Goal: Task Accomplishment & Management: Complete application form

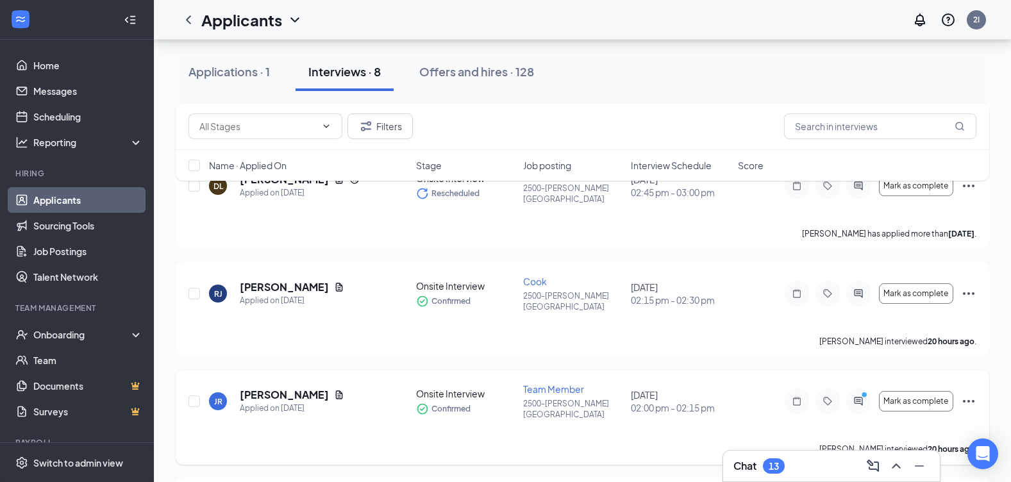
scroll to position [320, 0]
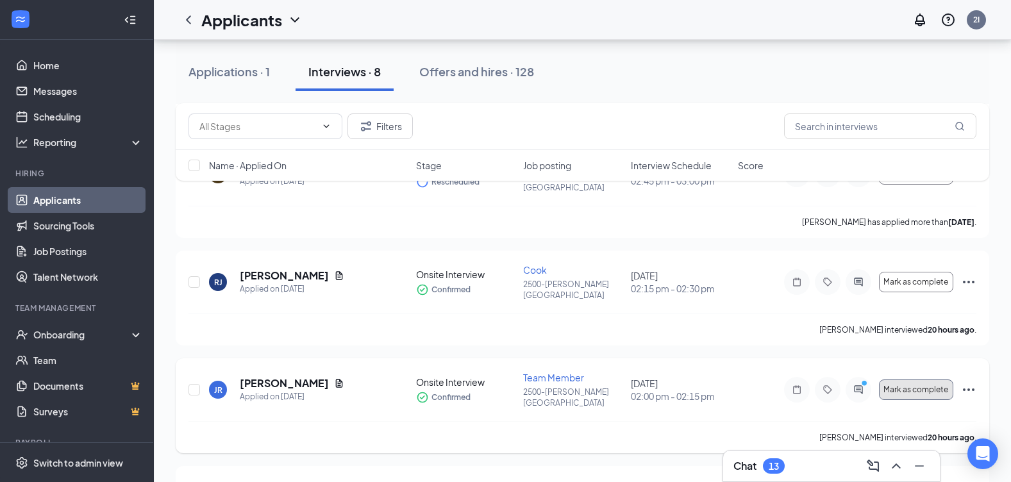
click at [930, 385] on span "Mark as complete" at bounding box center [915, 389] width 65 height 9
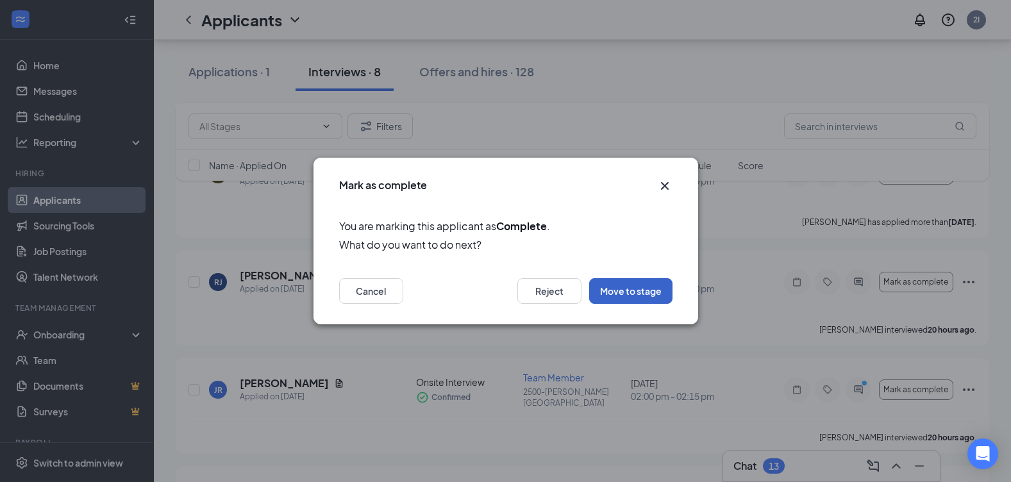
click at [636, 290] on button "Move to stage" at bounding box center [630, 291] width 83 height 26
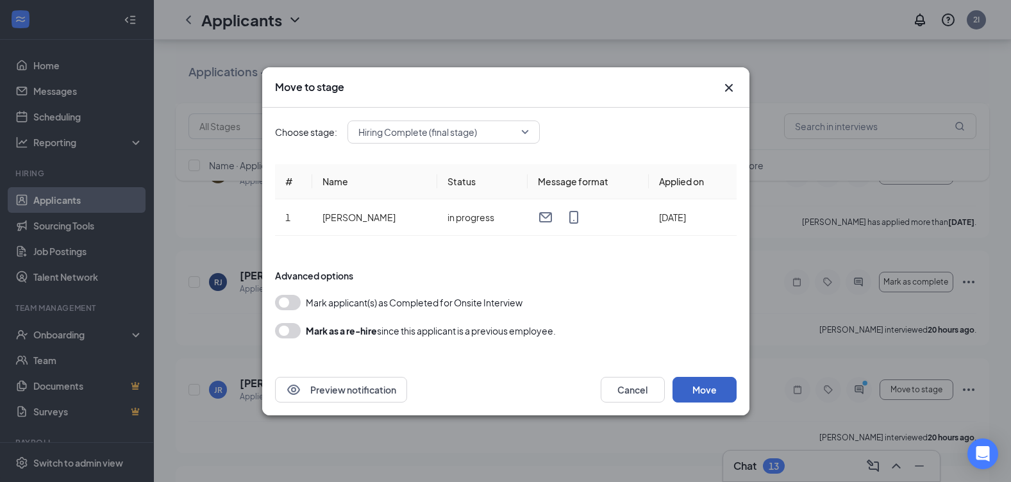
click at [698, 392] on button "Move" at bounding box center [704, 390] width 64 height 26
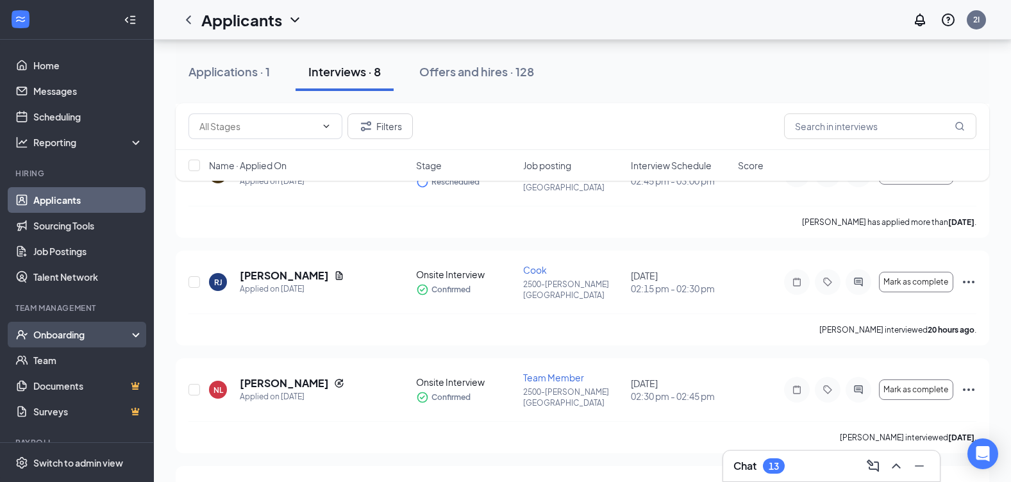
click at [72, 333] on div "Onboarding" at bounding box center [82, 334] width 99 height 13
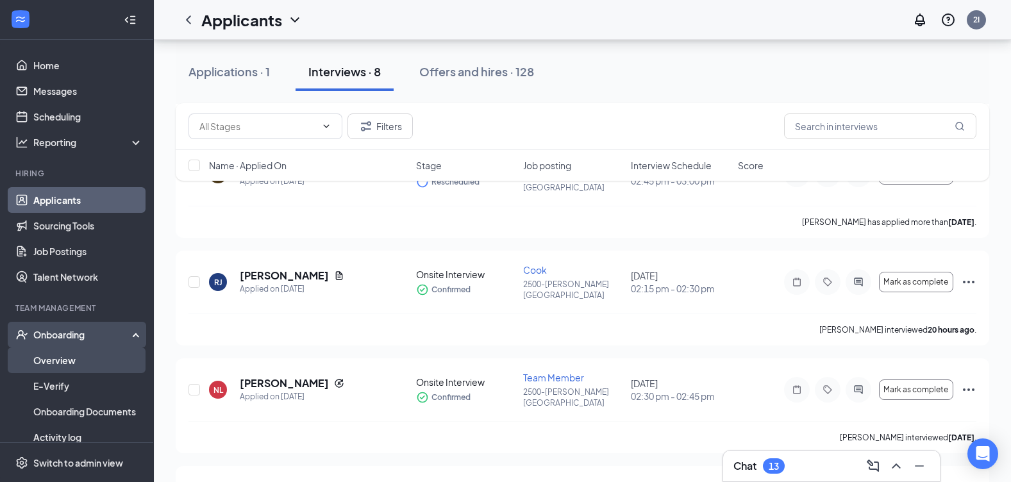
click at [59, 363] on link "Overview" at bounding box center [88, 360] width 110 height 26
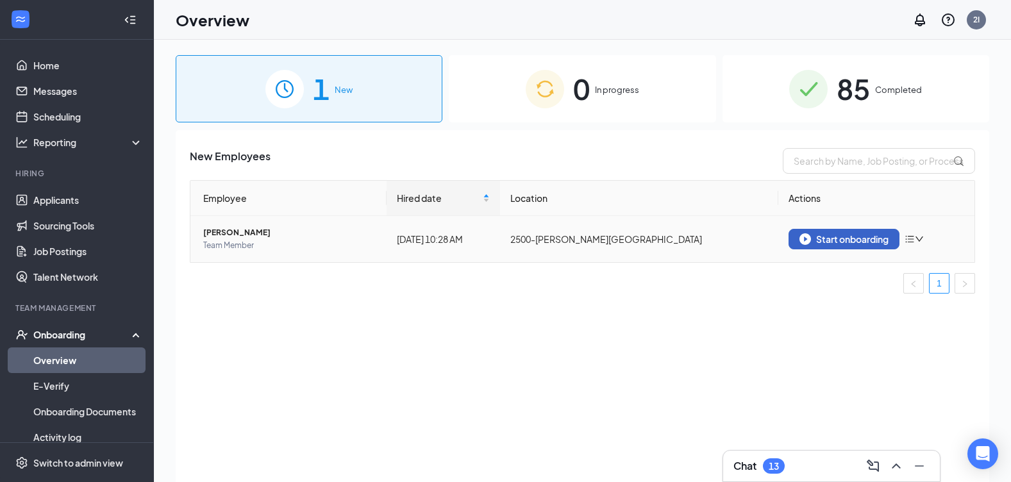
click at [818, 238] on div "Start onboarding" at bounding box center [843, 239] width 89 height 12
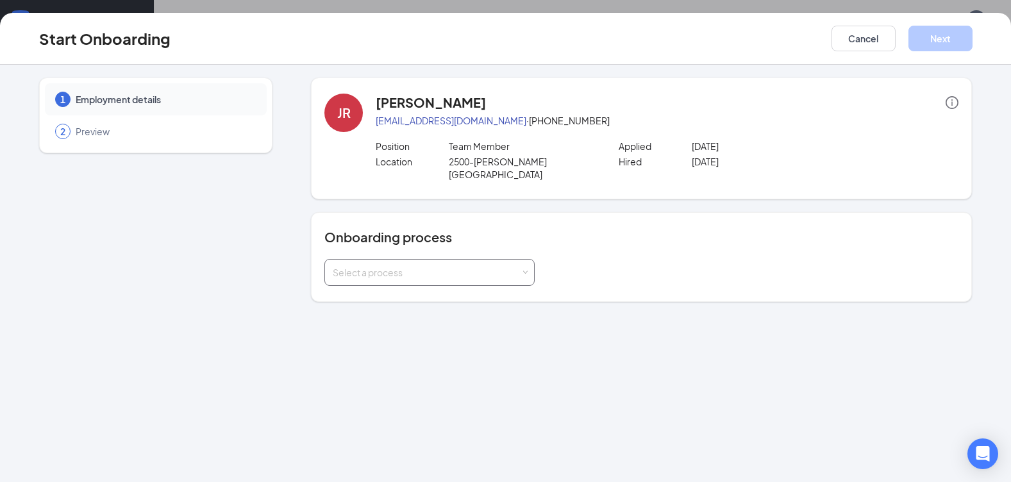
click at [352, 266] on div "Select a process" at bounding box center [427, 272] width 188 height 13
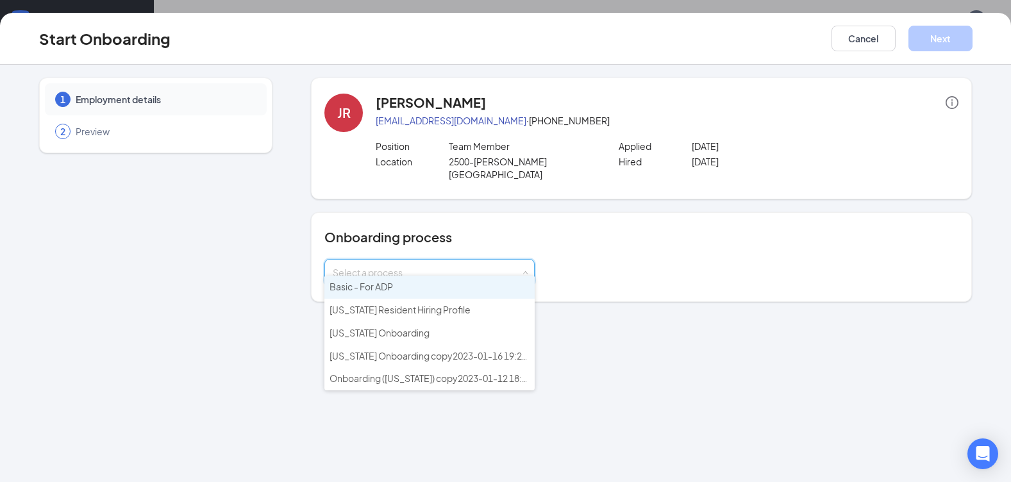
drag, startPoint x: 388, startPoint y: 289, endPoint x: 394, endPoint y: 291, distance: 6.7
click at [388, 289] on span "Basic - For ADP" at bounding box center [360, 287] width 63 height 12
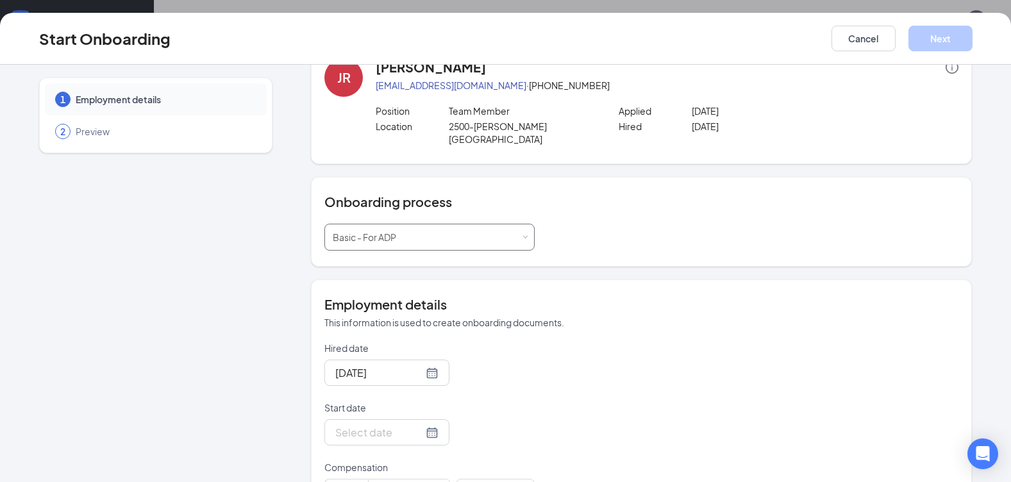
scroll to position [64, 0]
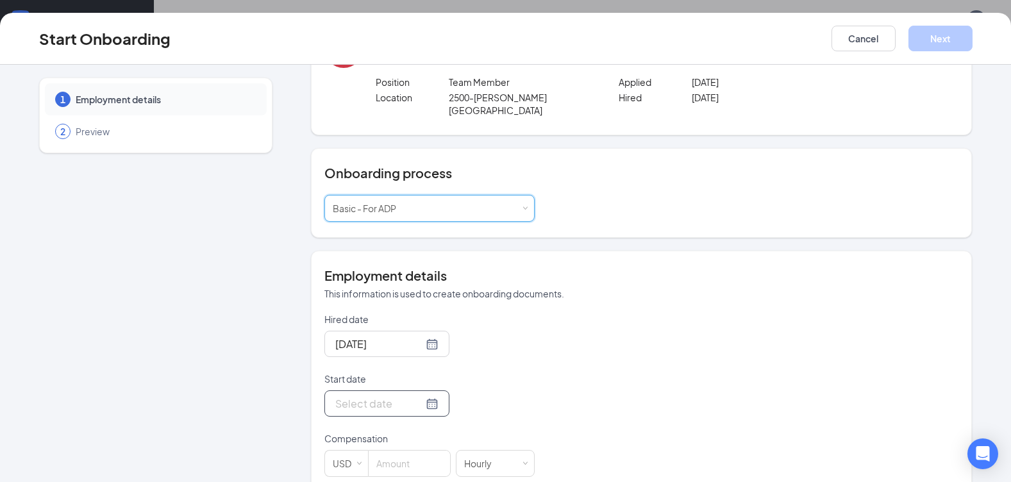
click at [353, 395] on input "Start date" at bounding box center [379, 403] width 88 height 16
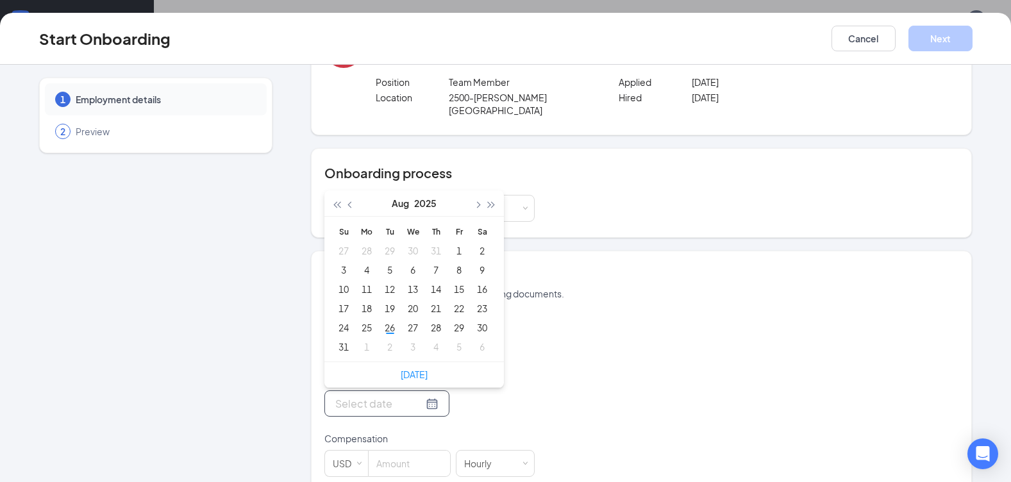
click at [418, 395] on div at bounding box center [386, 403] width 103 height 16
type input "[DATE]"
click at [410, 368] on link "[DATE]" at bounding box center [413, 374] width 27 height 12
type input "[DATE]"
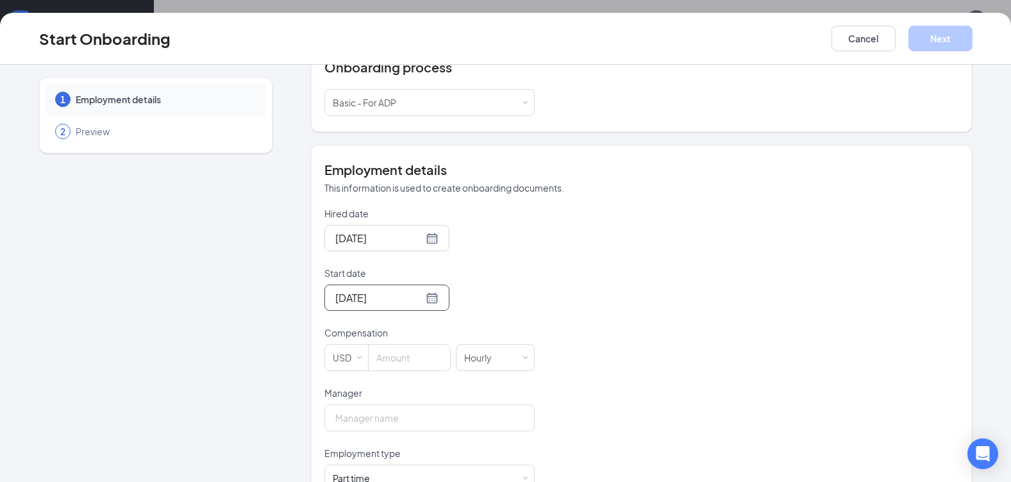
scroll to position [192, 0]
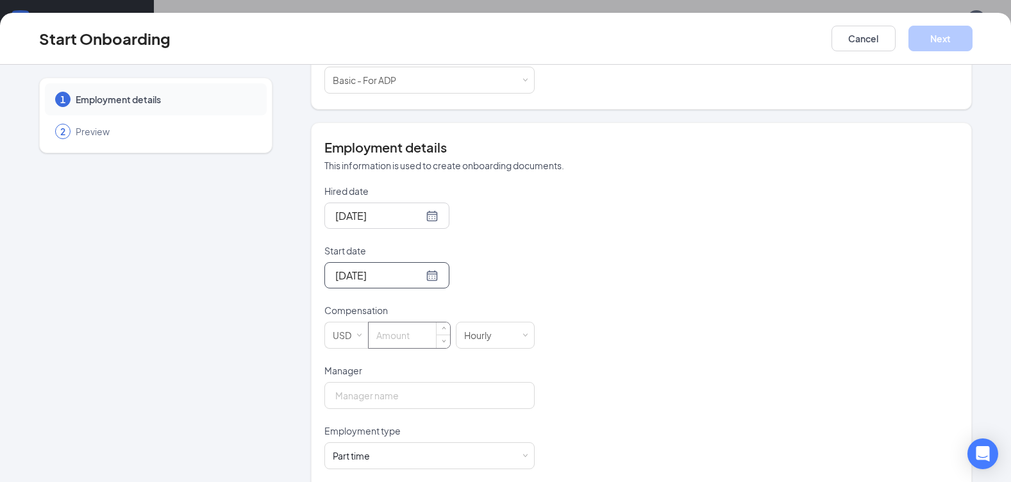
click at [379, 327] on input at bounding box center [408, 335] width 81 height 26
type input "14"
click at [408, 385] on input "Manager" at bounding box center [429, 395] width 210 height 27
type input "[PERSON_NAME]"
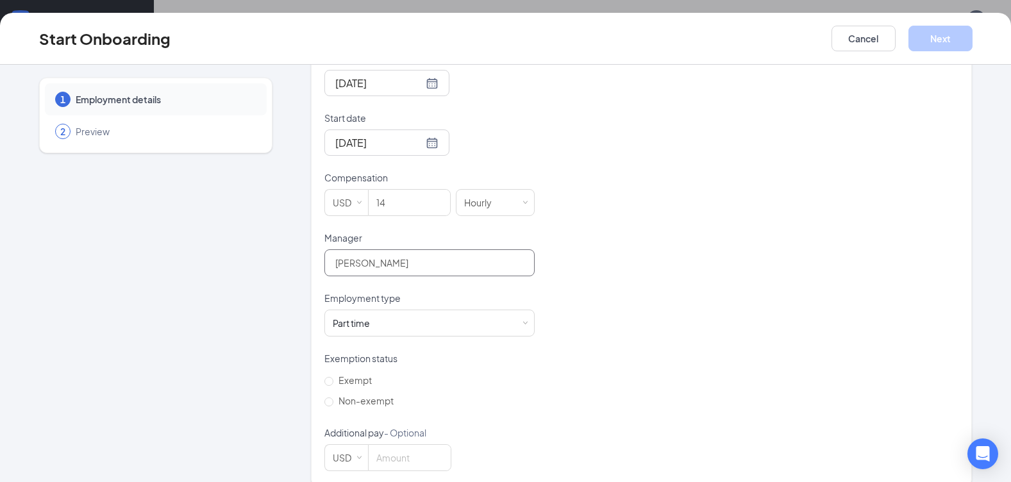
scroll to position [330, 0]
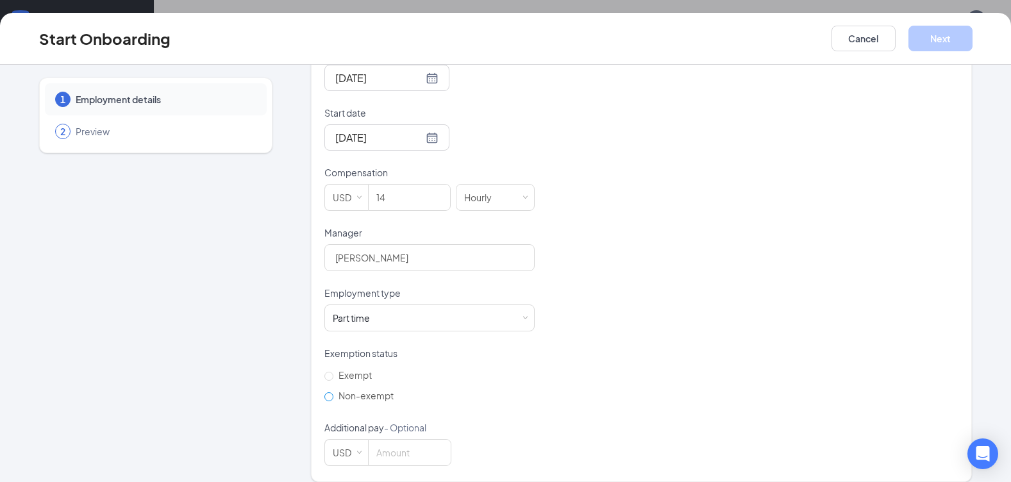
click at [325, 392] on input "Non-exempt" at bounding box center [328, 396] width 9 height 9
radio input "true"
click at [953, 40] on button "Next" at bounding box center [940, 39] width 64 height 26
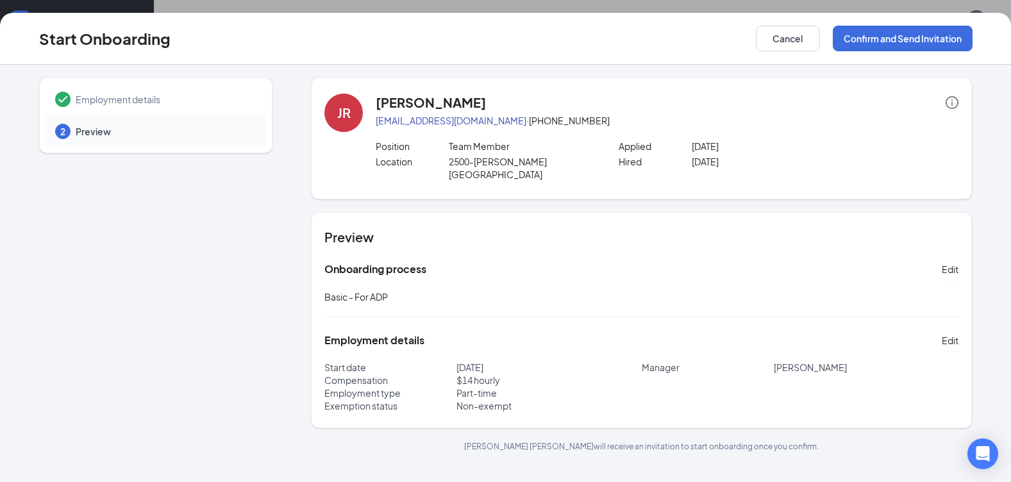
scroll to position [58, 0]
click at [916, 35] on button "Confirm and Send Invitation" at bounding box center [902, 39] width 140 height 26
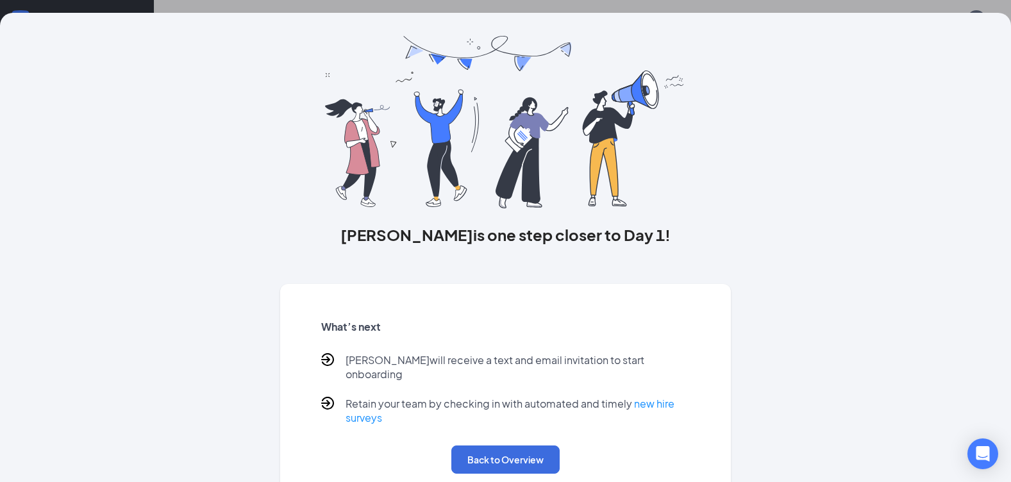
scroll to position [44, 0]
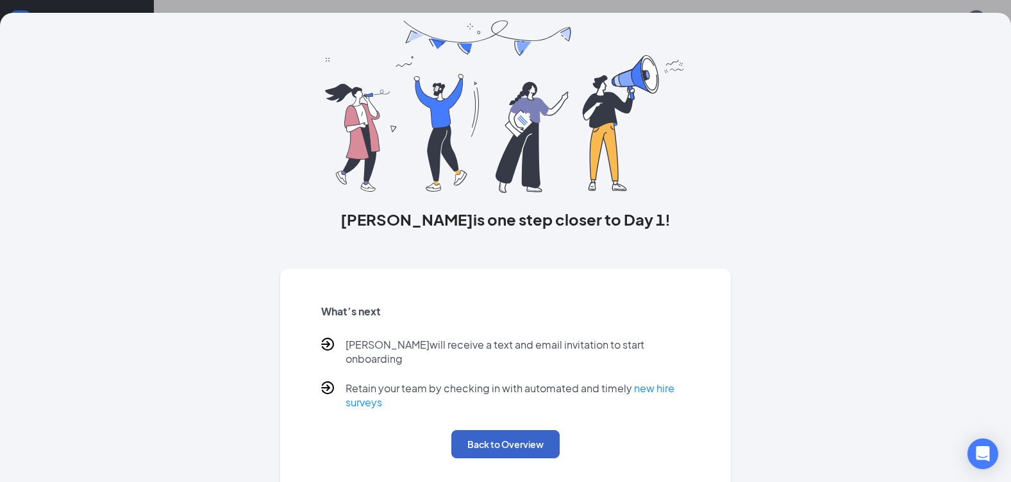
click at [507, 434] on button "Back to Overview" at bounding box center [505, 444] width 108 height 28
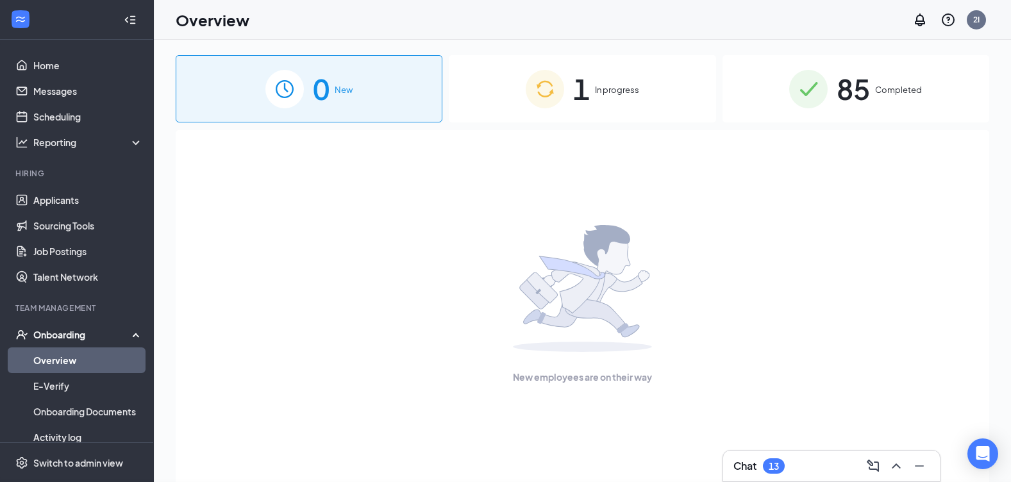
scroll to position [0, 0]
click at [584, 88] on span "1" at bounding box center [581, 89] width 17 height 44
